Goal: Task Accomplishment & Management: Use online tool/utility

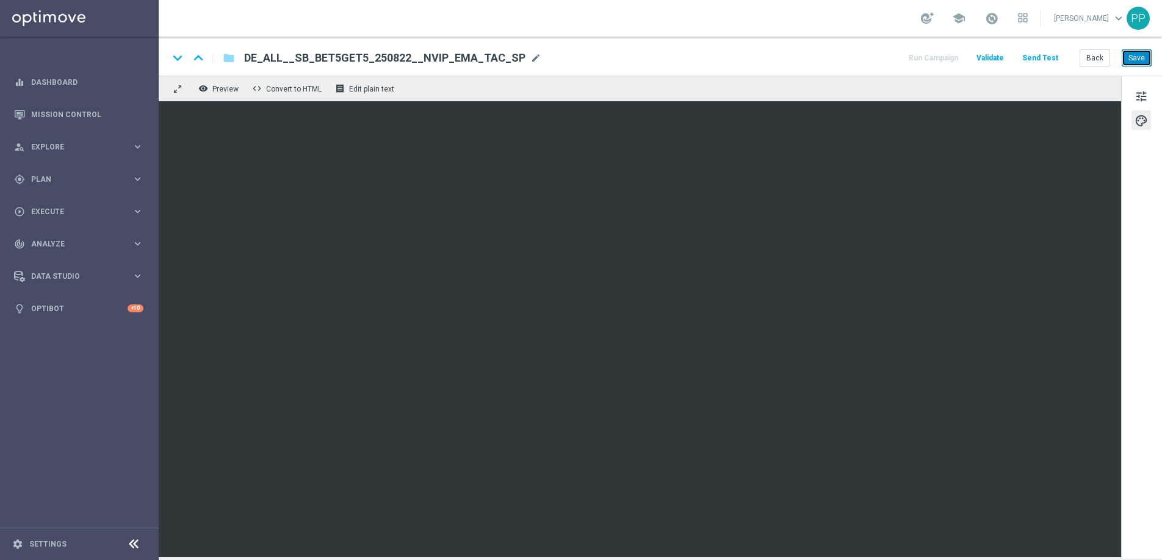
click at [1123, 62] on button "Save" at bounding box center [1136, 57] width 30 height 17
click at [1126, 57] on button "Save" at bounding box center [1136, 57] width 30 height 17
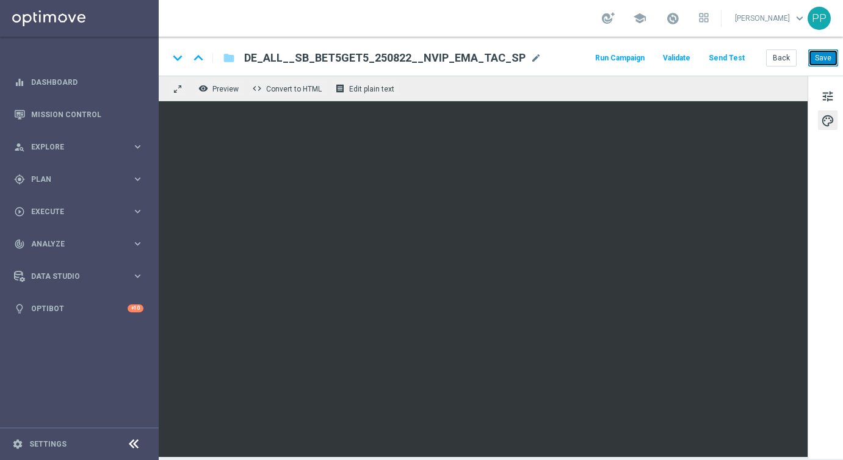
click at [825, 55] on button "Save" at bounding box center [823, 57] width 30 height 17
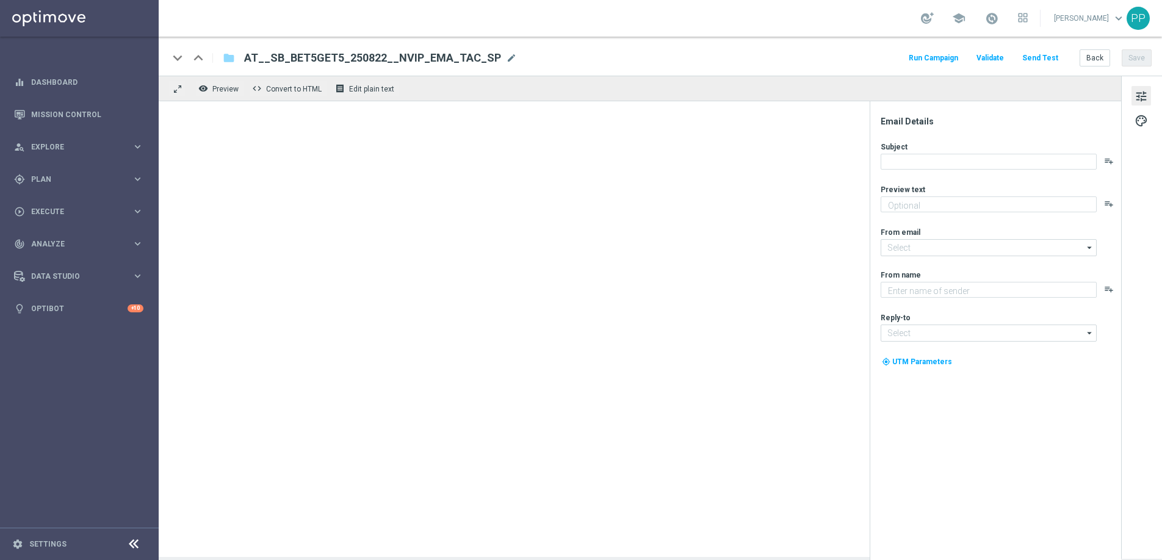
type textarea "5 € Wette setzen und 10 € Gratiswette erhalten"
type input "[EMAIL_ADDRESS][DOMAIN_NAME]"
type textarea "Lottoland"
type input "[EMAIL_ADDRESS][DOMAIN_NAME]"
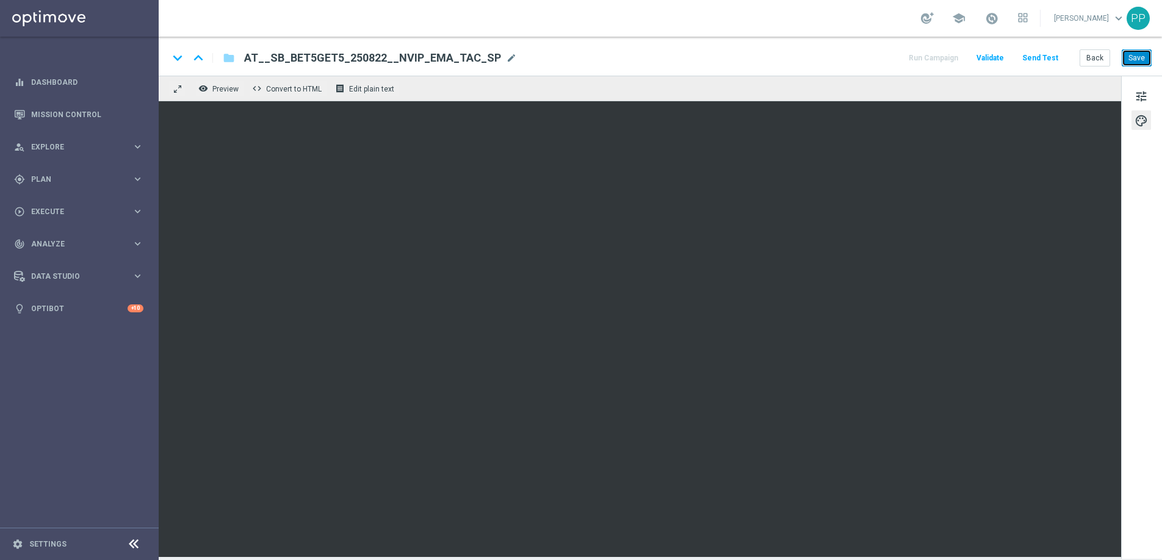
click at [1138, 59] on button "Save" at bounding box center [1136, 57] width 30 height 17
click at [1137, 56] on button "Save" at bounding box center [1136, 57] width 30 height 17
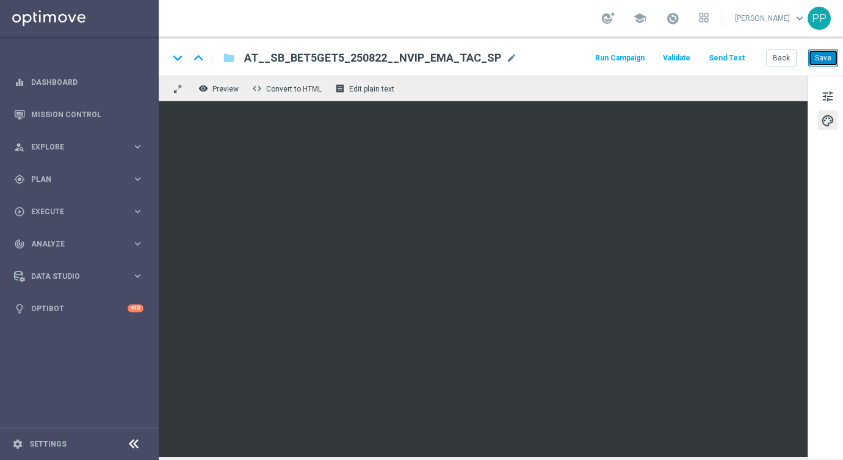
click at [836, 52] on button "Save" at bounding box center [823, 57] width 30 height 17
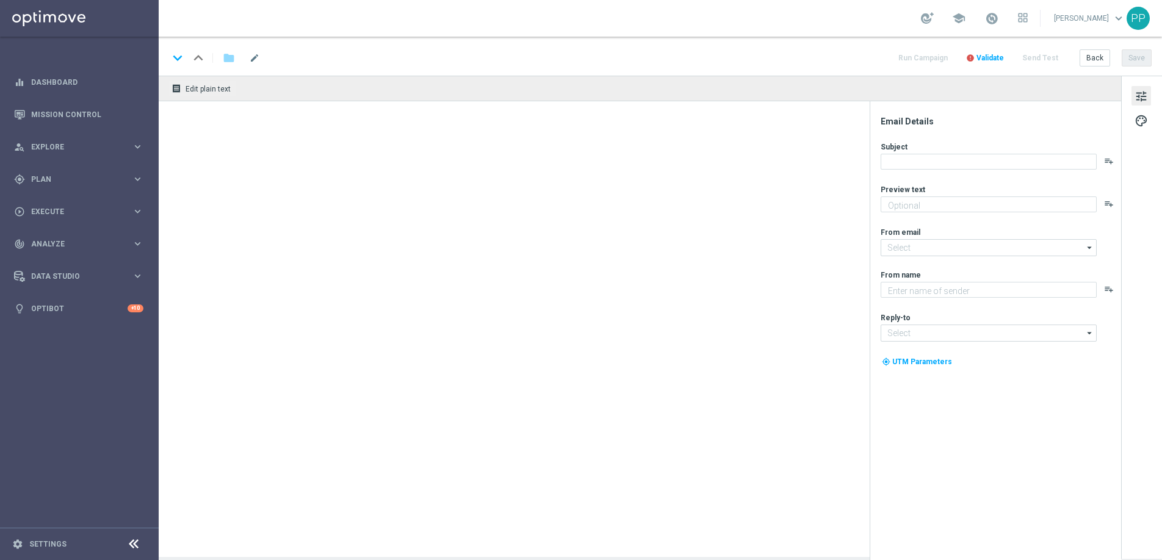
type textarea "15 € Wette setzen und 25 € Gratiswette erhalten"
type input "mail@crm.lottoland.com"
type textarea "Millionaires' Club"
type input "vip@lottoland.com"
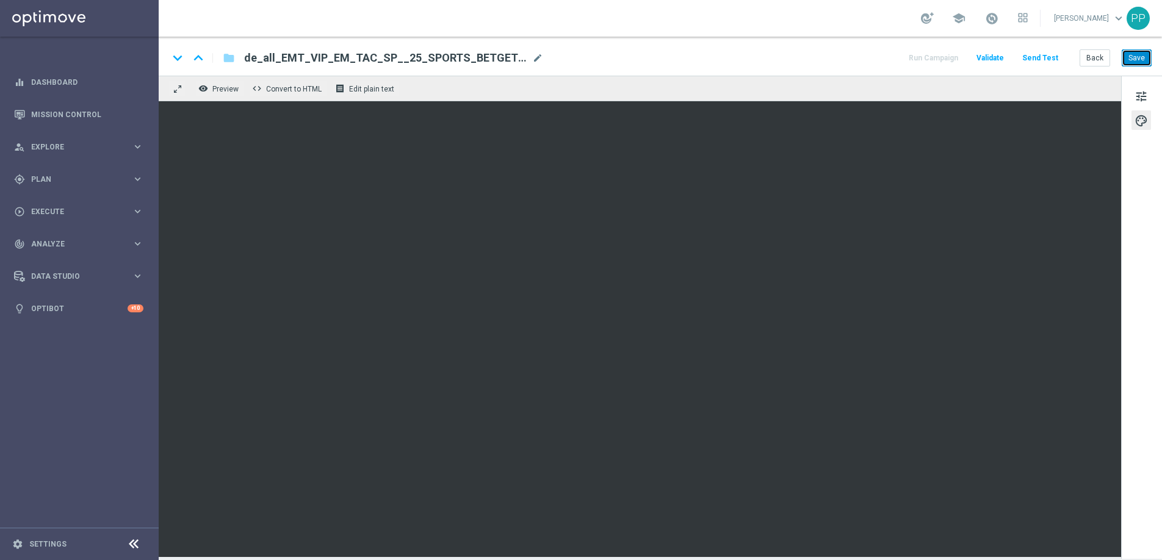
click at [1137, 61] on button "Save" at bounding box center [1136, 57] width 30 height 17
click at [1135, 52] on button "Save" at bounding box center [1136, 57] width 30 height 17
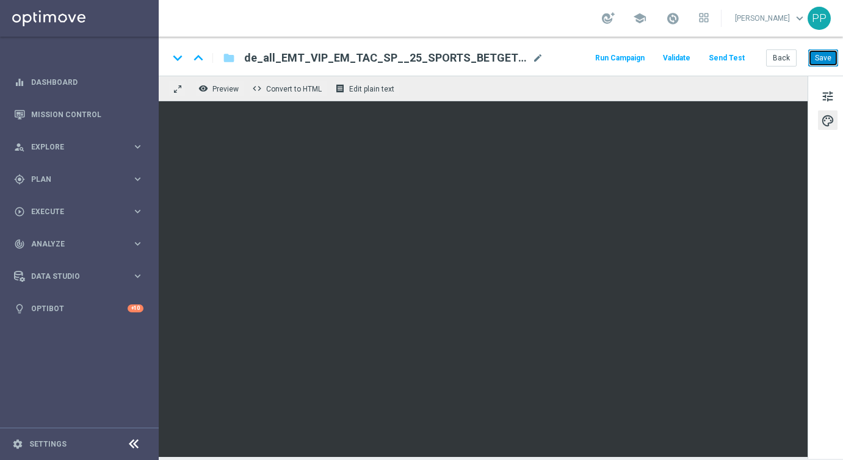
click at [823, 57] on button "Save" at bounding box center [823, 57] width 30 height 17
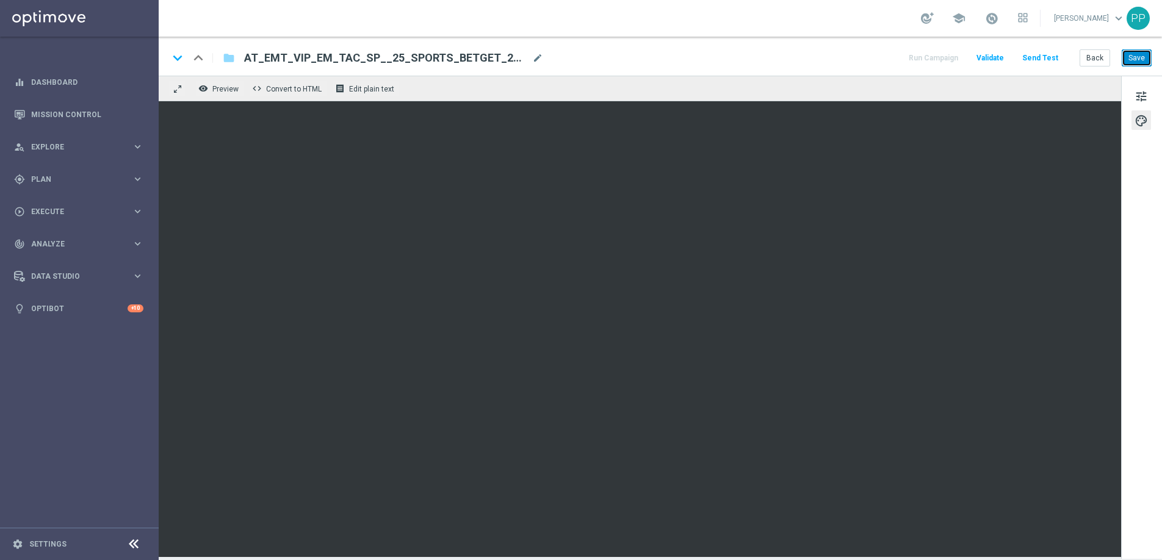
click at [1137, 59] on button "Save" at bounding box center [1136, 57] width 30 height 17
click at [1137, 66] on button "Save" at bounding box center [1136, 57] width 30 height 17
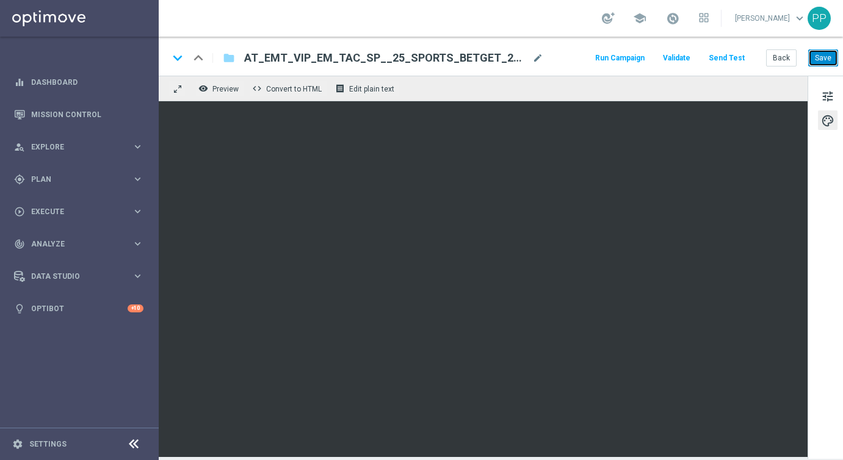
click at [819, 56] on button "Save" at bounding box center [823, 57] width 30 height 17
click at [821, 61] on button "Save" at bounding box center [823, 57] width 30 height 17
